Goal: Task Accomplishment & Management: Manage account settings

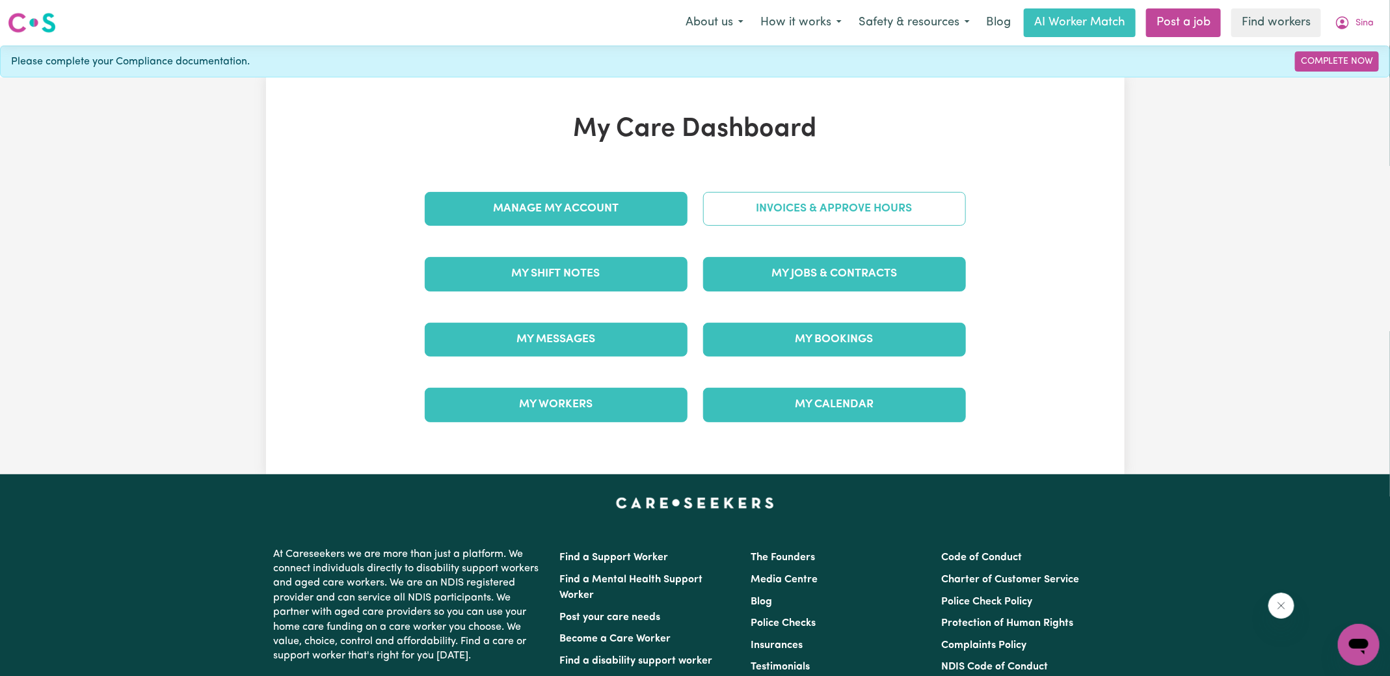
click at [746, 204] on link "Invoices & Approve Hours" at bounding box center [834, 209] width 263 height 34
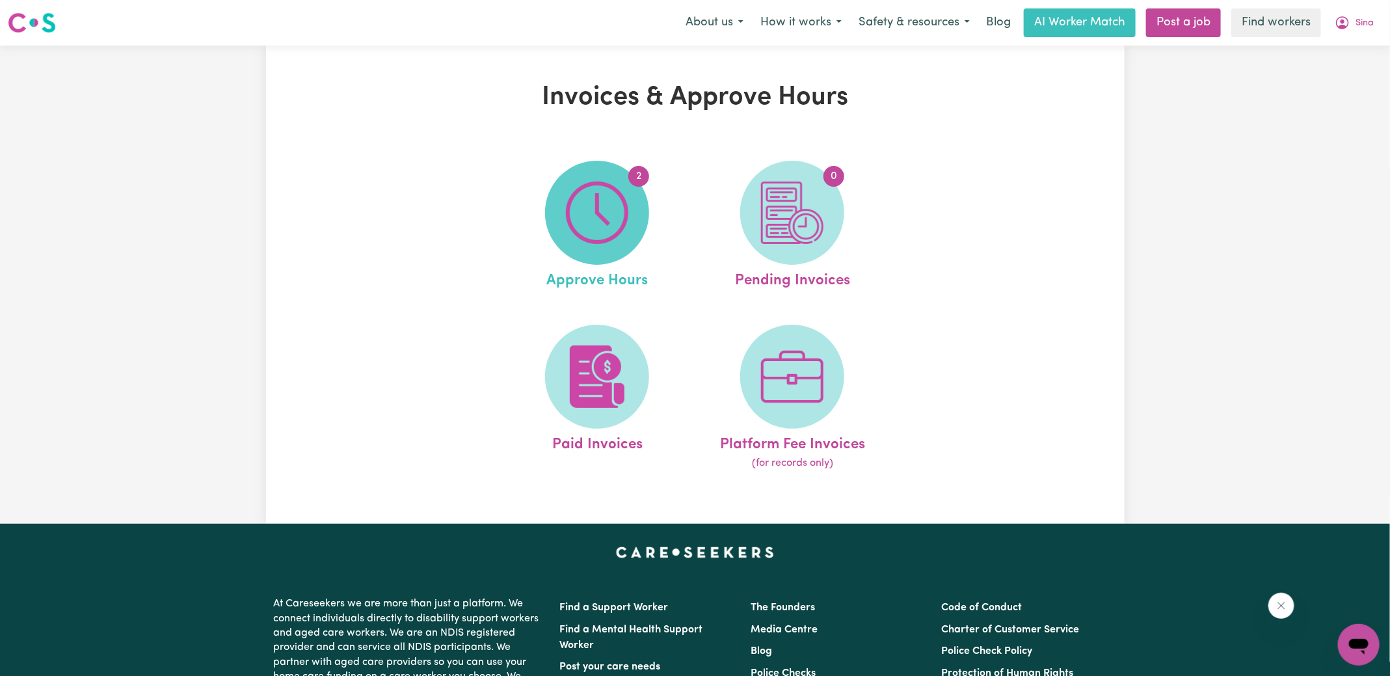
click at [597, 204] on img at bounding box center [597, 212] width 62 height 62
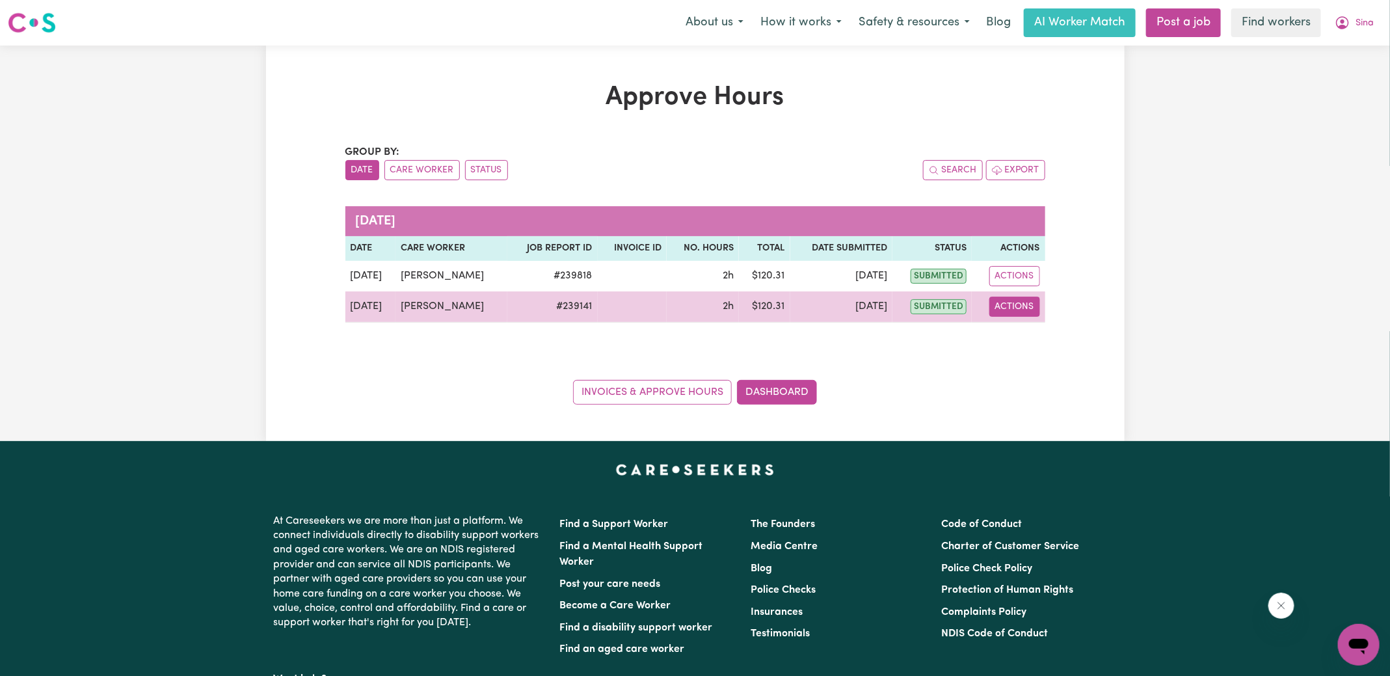
click at [1029, 296] on button "Actions" at bounding box center [1014, 306] width 51 height 20
click at [1027, 332] on link "View Job Report" at bounding box center [1046, 336] width 111 height 26
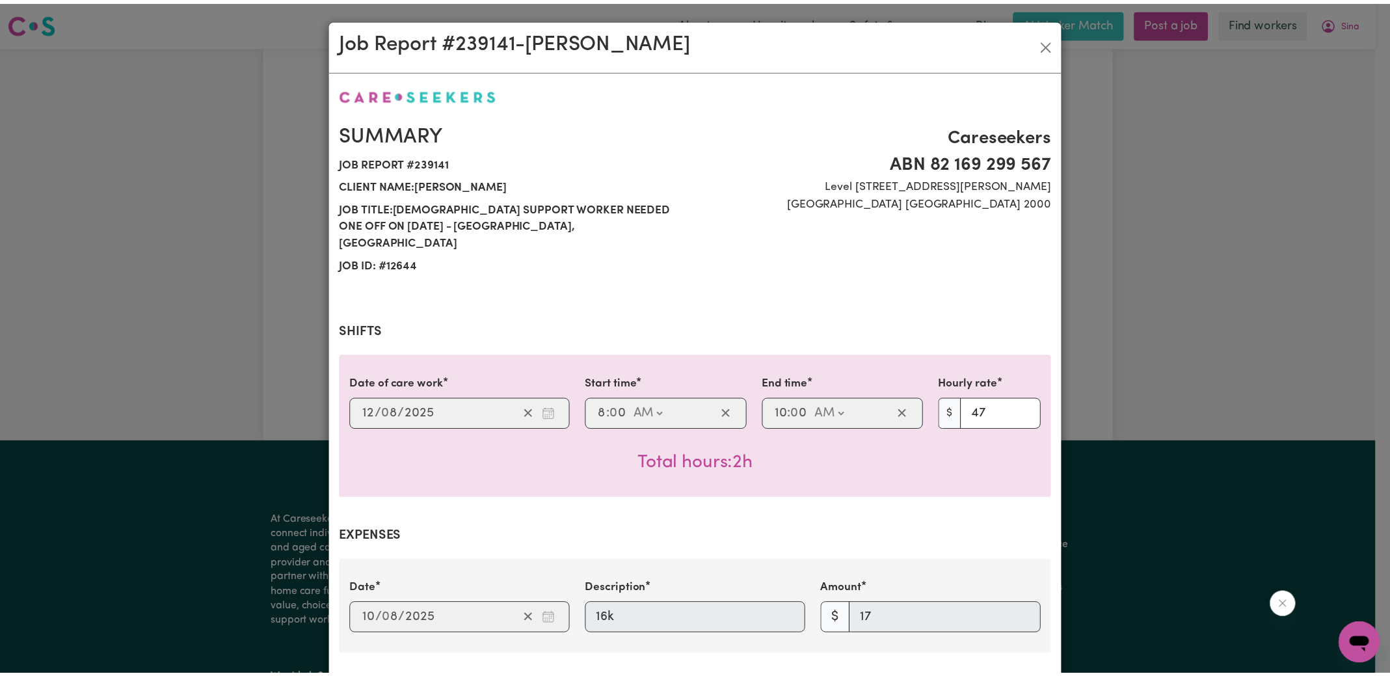
scroll to position [421, 0]
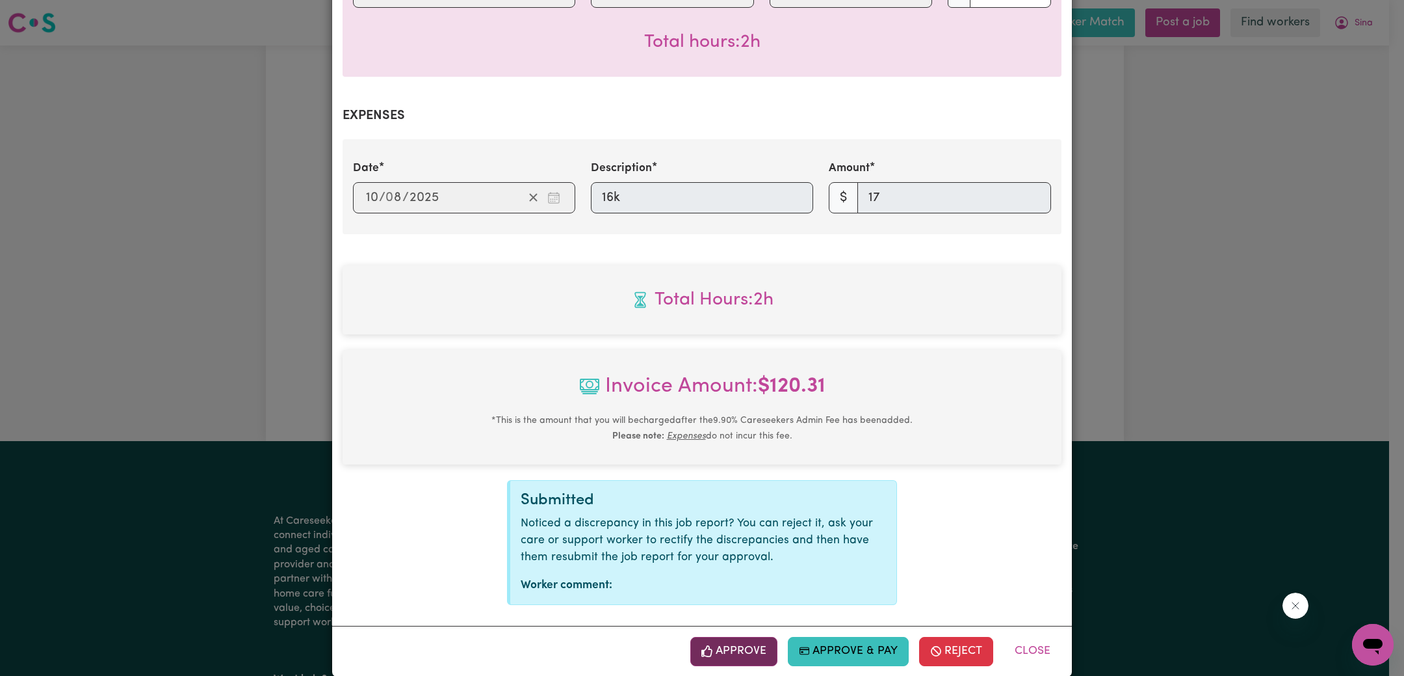
click at [726, 637] on button "Approve" at bounding box center [734, 651] width 87 height 29
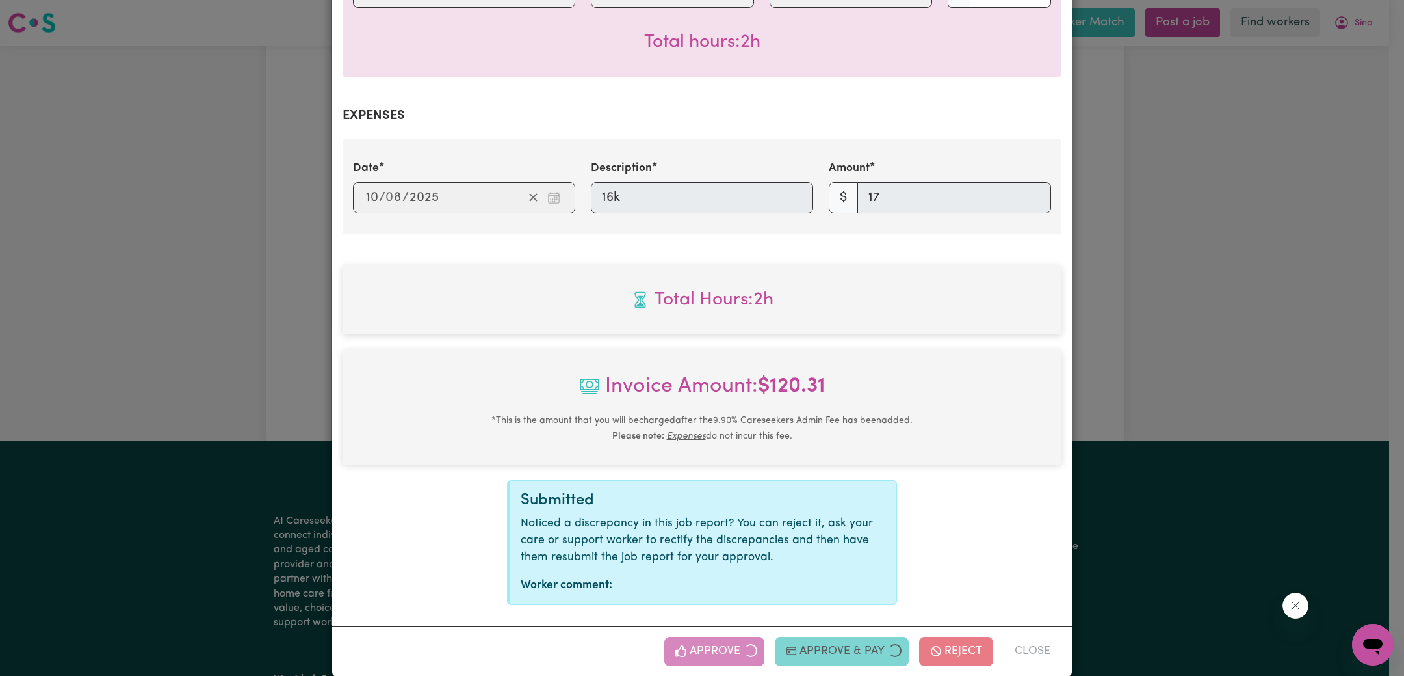
click at [1207, 373] on div "Job Report # 239141 - [PERSON_NAME] Summary Job report # 239141 Client name: [P…" at bounding box center [702, 338] width 1404 height 676
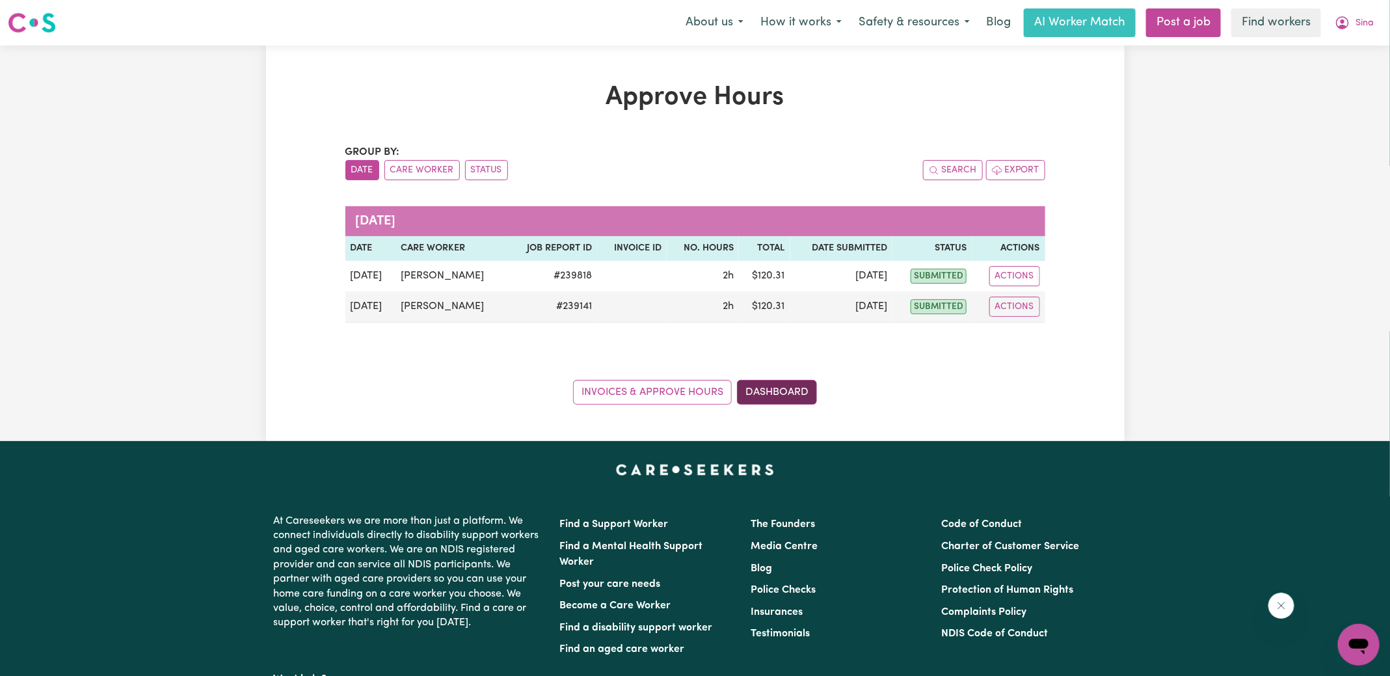
click at [782, 396] on link "Dashboard" at bounding box center [777, 392] width 80 height 25
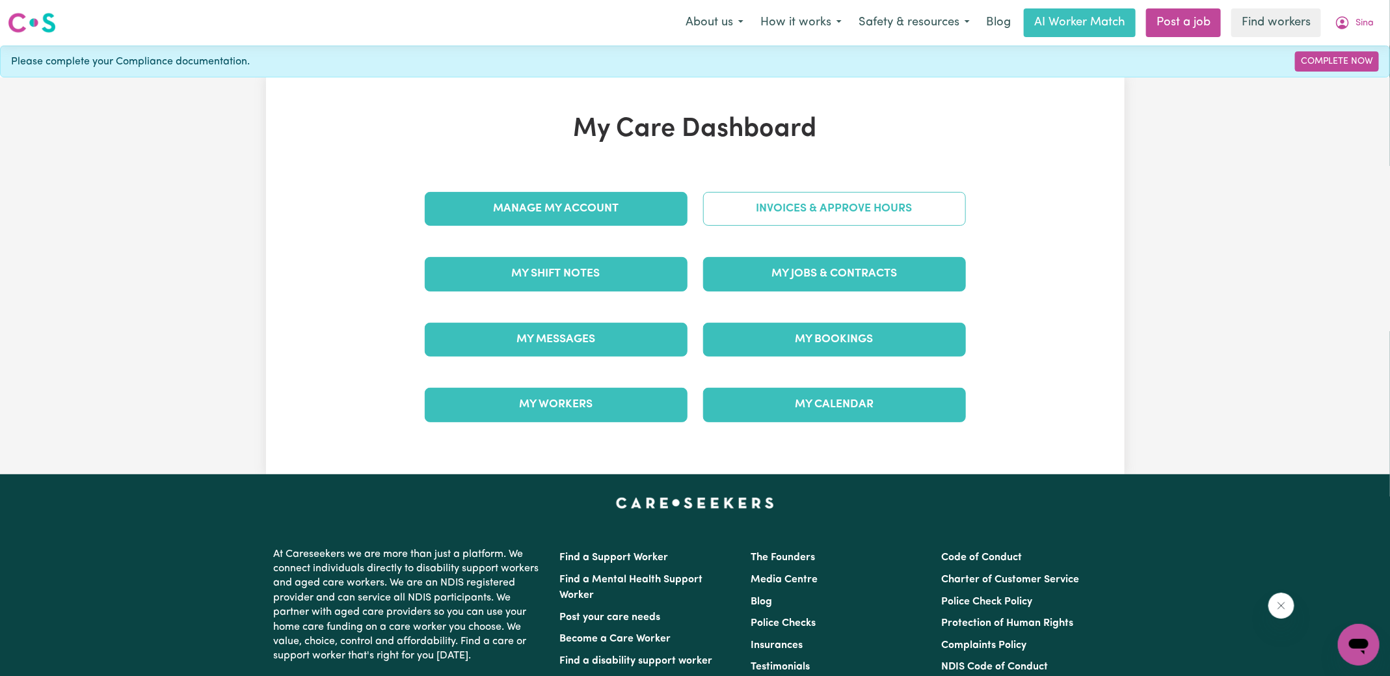
click at [774, 203] on link "Invoices & Approve Hours" at bounding box center [834, 209] width 263 height 34
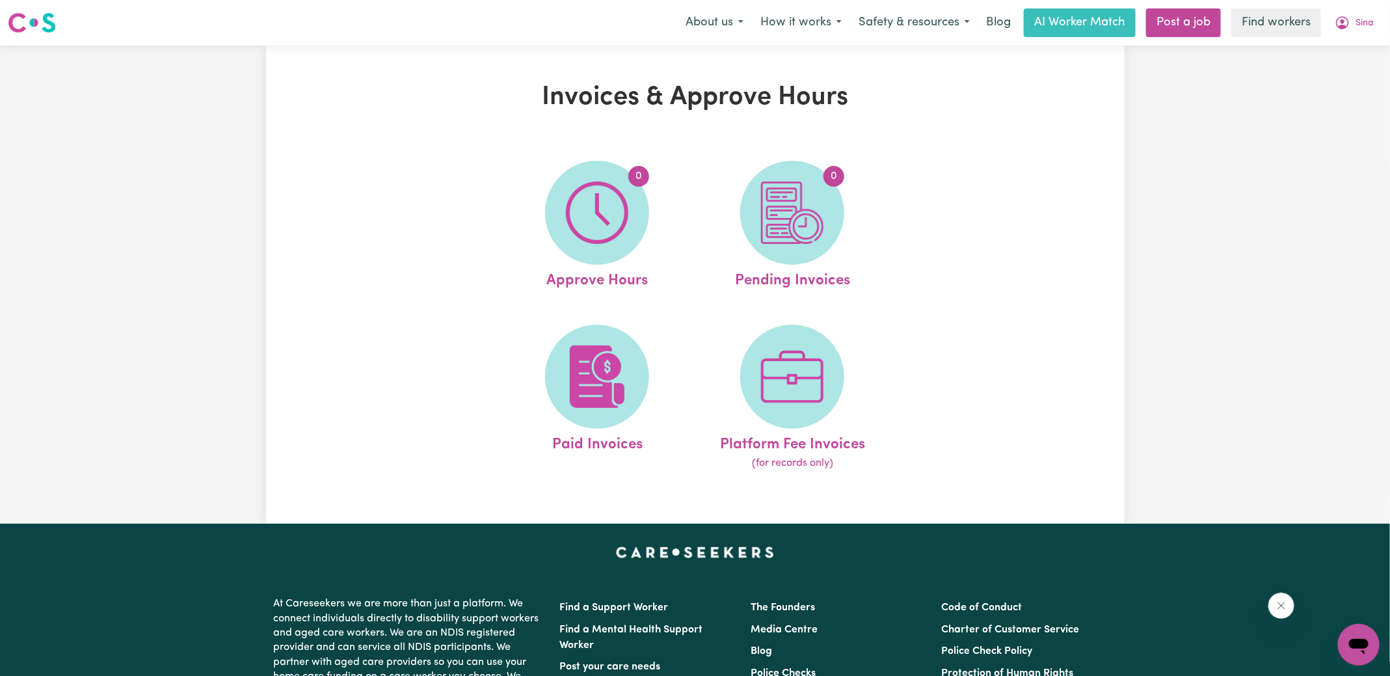
click at [774, 203] on img at bounding box center [792, 212] width 62 height 62
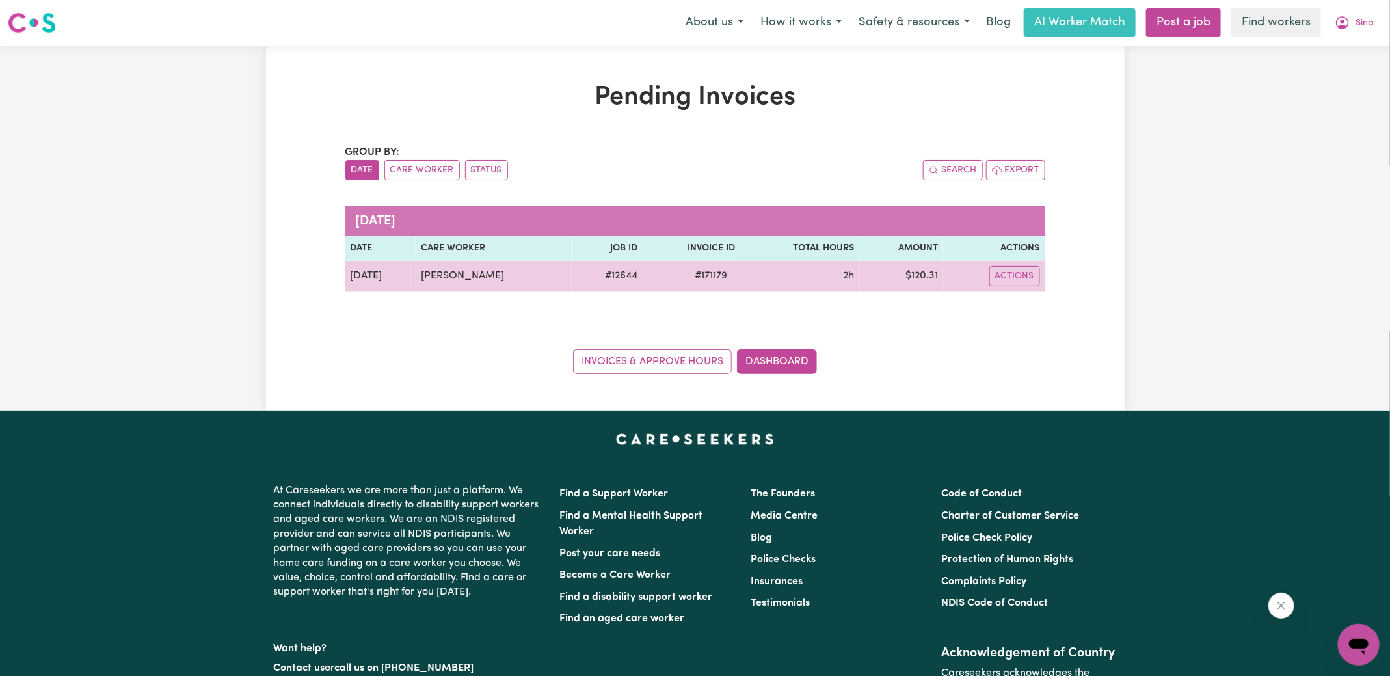
click at [702, 274] on span "# 171179" at bounding box center [711, 276] width 48 height 16
copy span "171179"
click at [930, 275] on td "$ 120.31" at bounding box center [901, 276] width 83 height 31
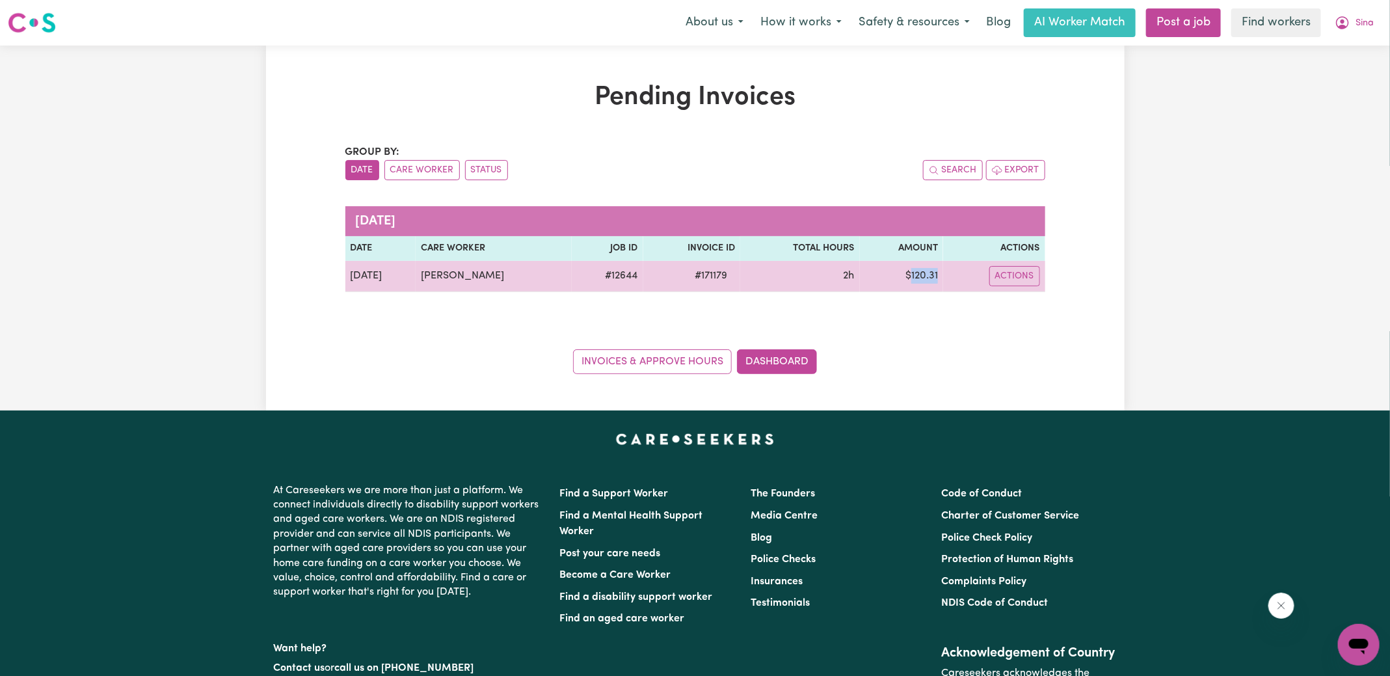
copy td "120.31"
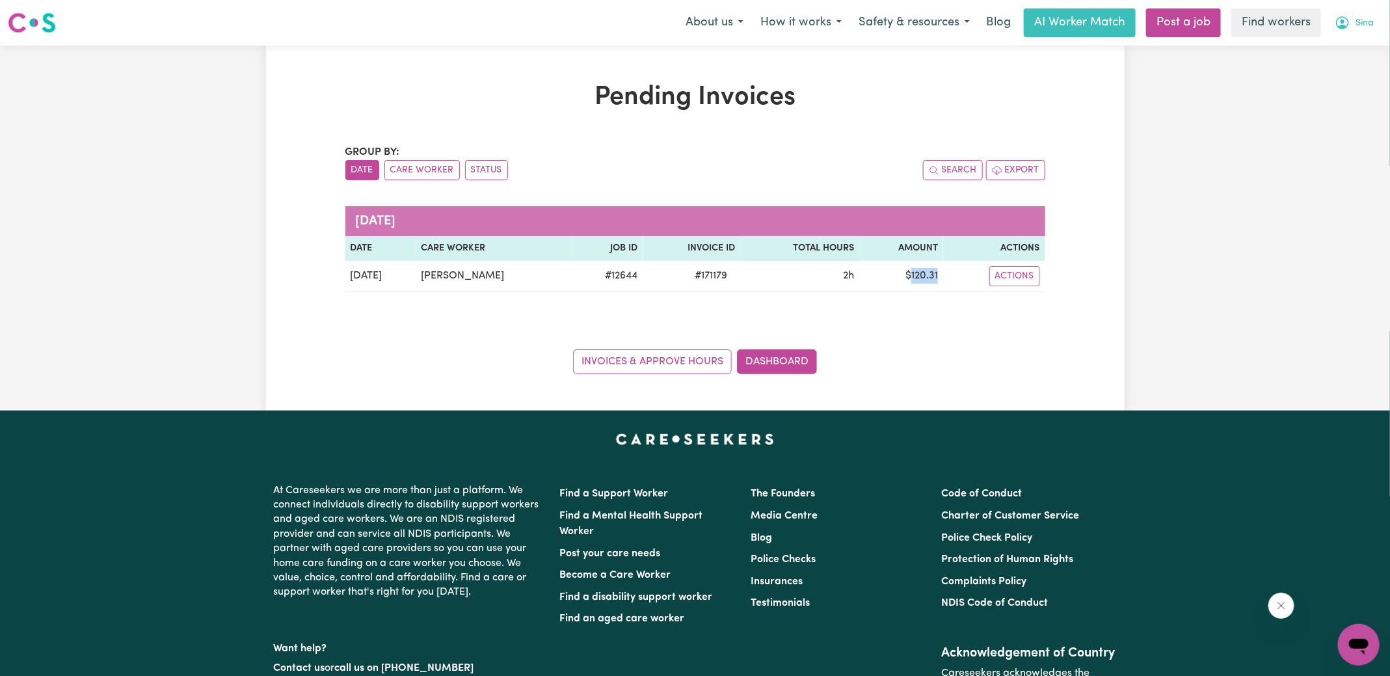
click at [1346, 22] on icon "My Account" at bounding box center [1342, 23] width 16 height 16
click at [1314, 69] on link "Logout" at bounding box center [1329, 74] width 103 height 25
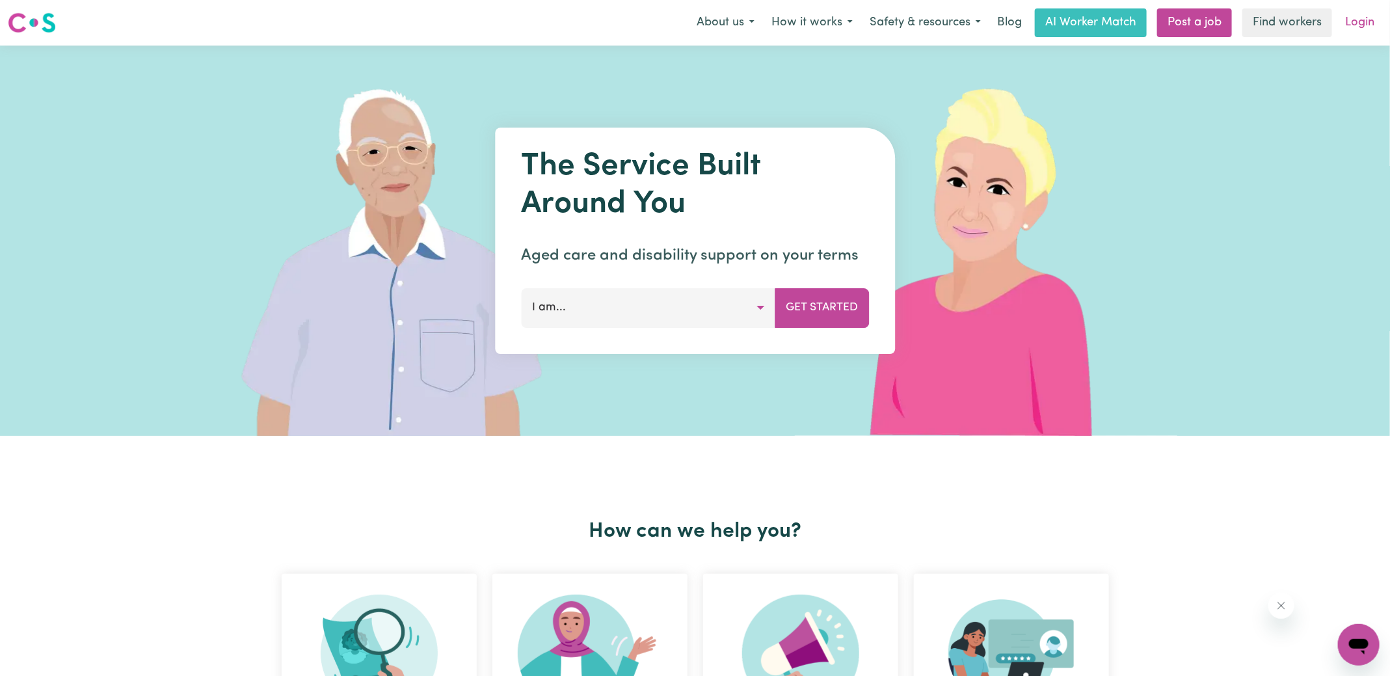
click at [1365, 26] on link "Login" at bounding box center [1359, 22] width 45 height 29
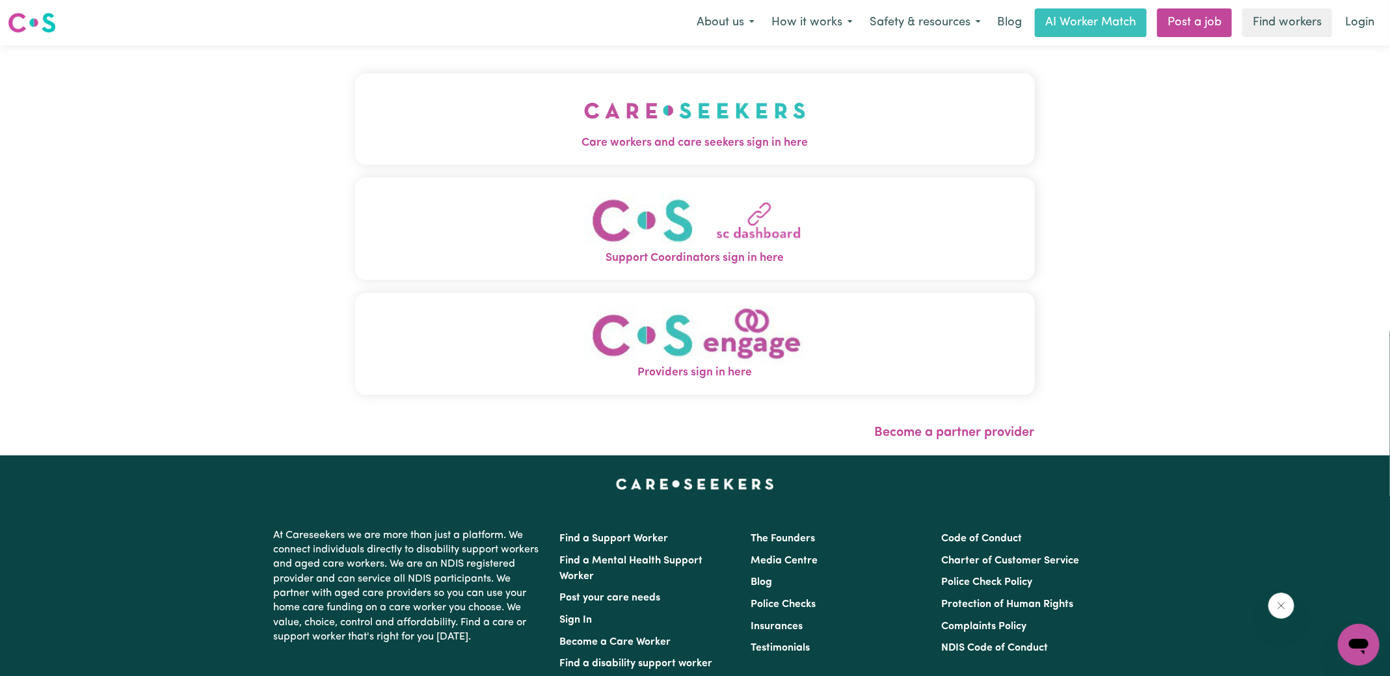
click at [416, 137] on span "Care workers and care seekers sign in here" at bounding box center [694, 143] width 679 height 17
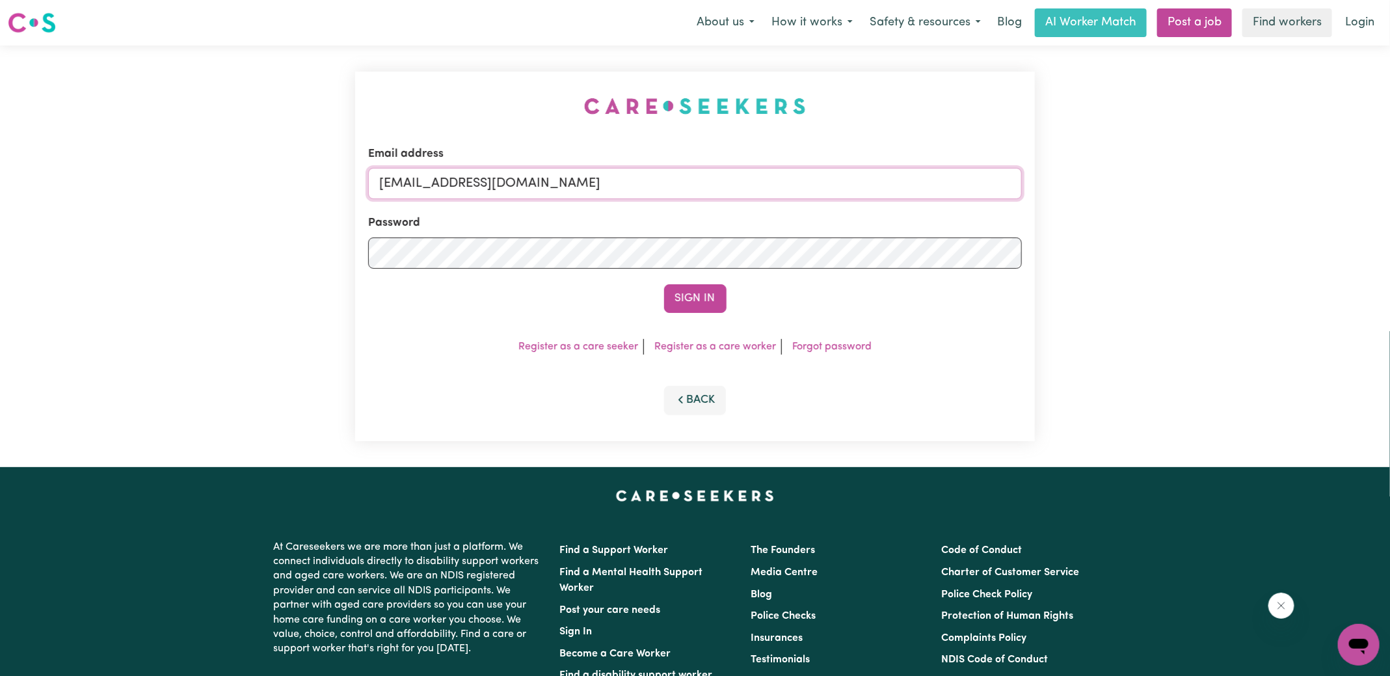
click at [775, 239] on form "Email address [EMAIL_ADDRESS][DOMAIN_NAME] Password Sign In" at bounding box center [694, 229] width 653 height 167
type input "[EMAIL_ADDRESS][DOMAIN_NAME]"
click at [664, 284] on button "Sign In" at bounding box center [695, 298] width 62 height 29
